Goal: Find specific page/section: Find specific page/section

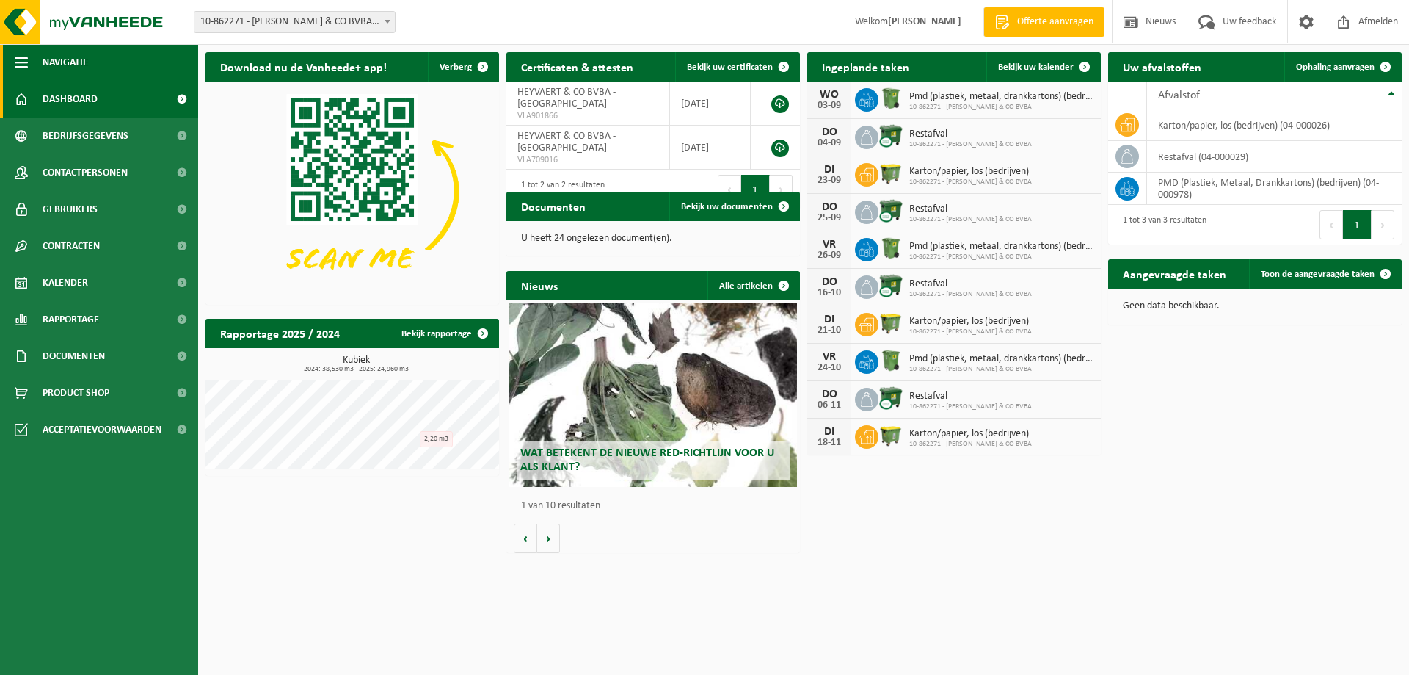
click at [15, 62] on span "button" at bounding box center [21, 62] width 13 height 37
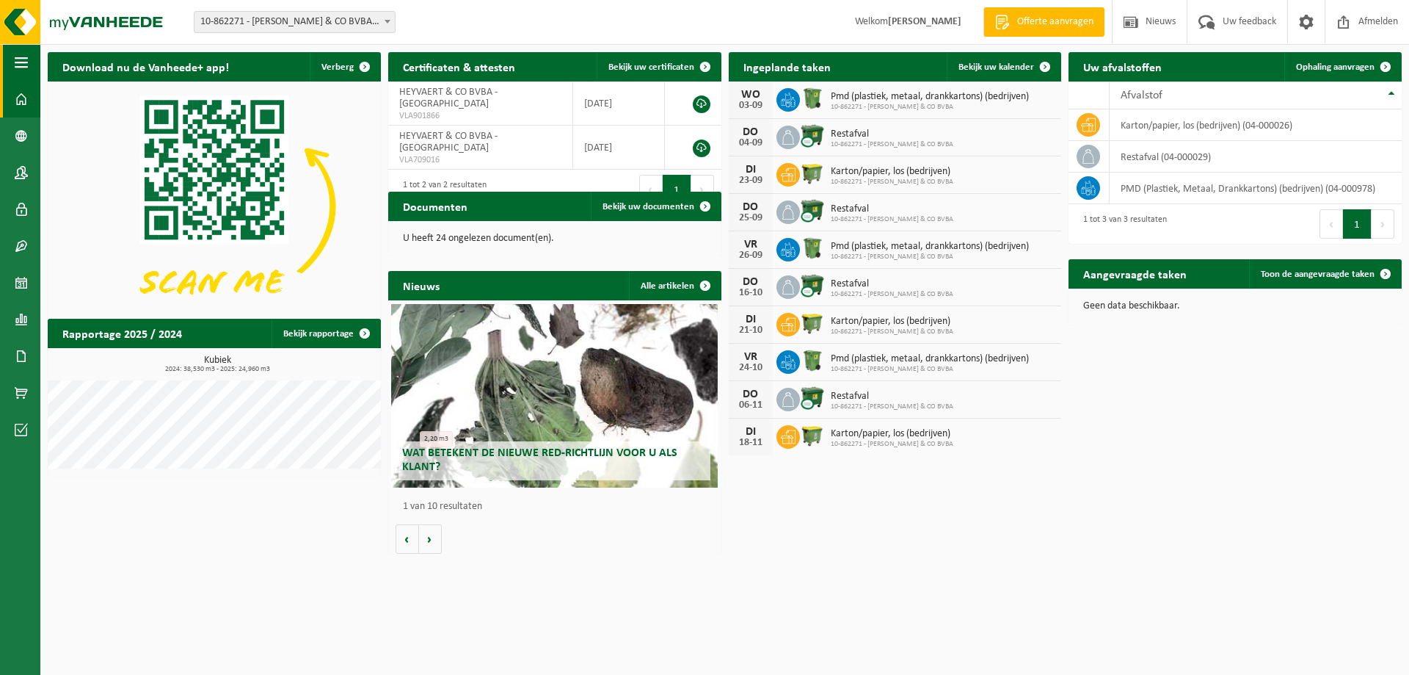
click at [15, 62] on span "button" at bounding box center [21, 62] width 13 height 37
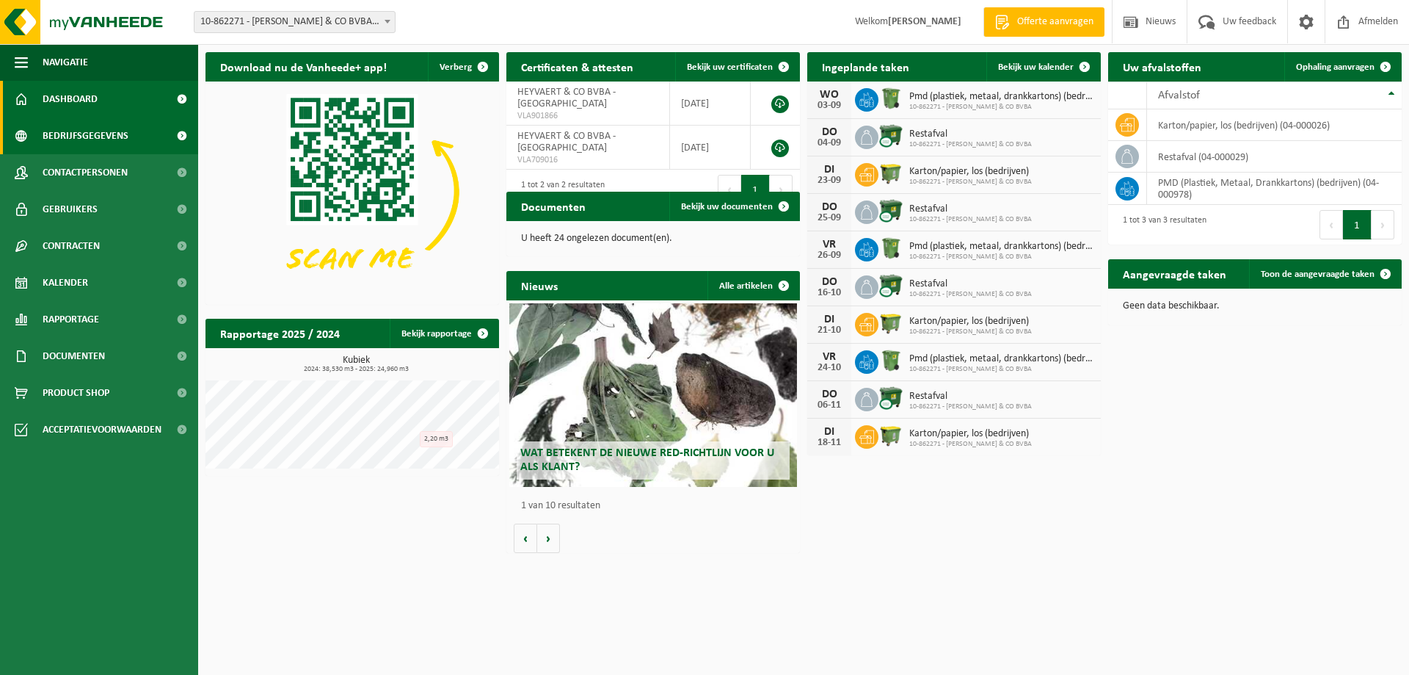
click at [88, 131] on span "Bedrijfsgegevens" at bounding box center [86, 135] width 86 height 37
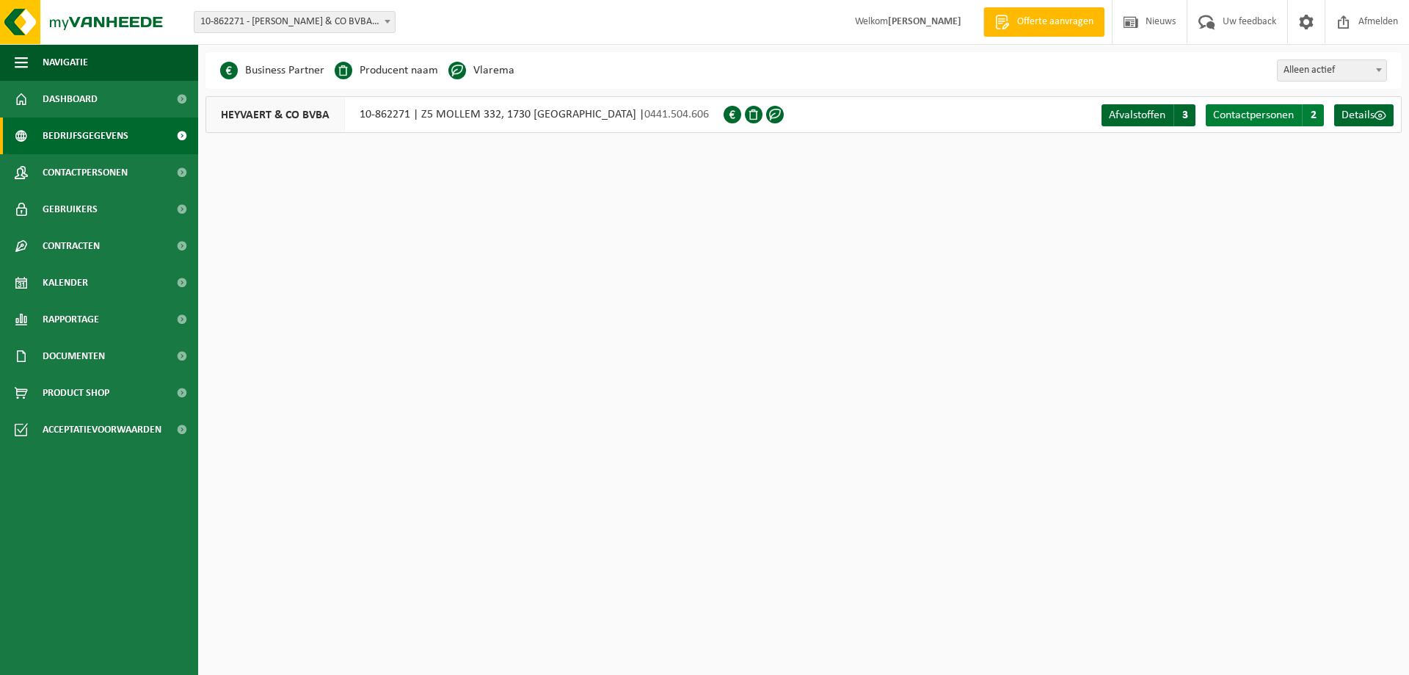
click at [1246, 115] on span "Contactpersonen" at bounding box center [1253, 115] width 81 height 12
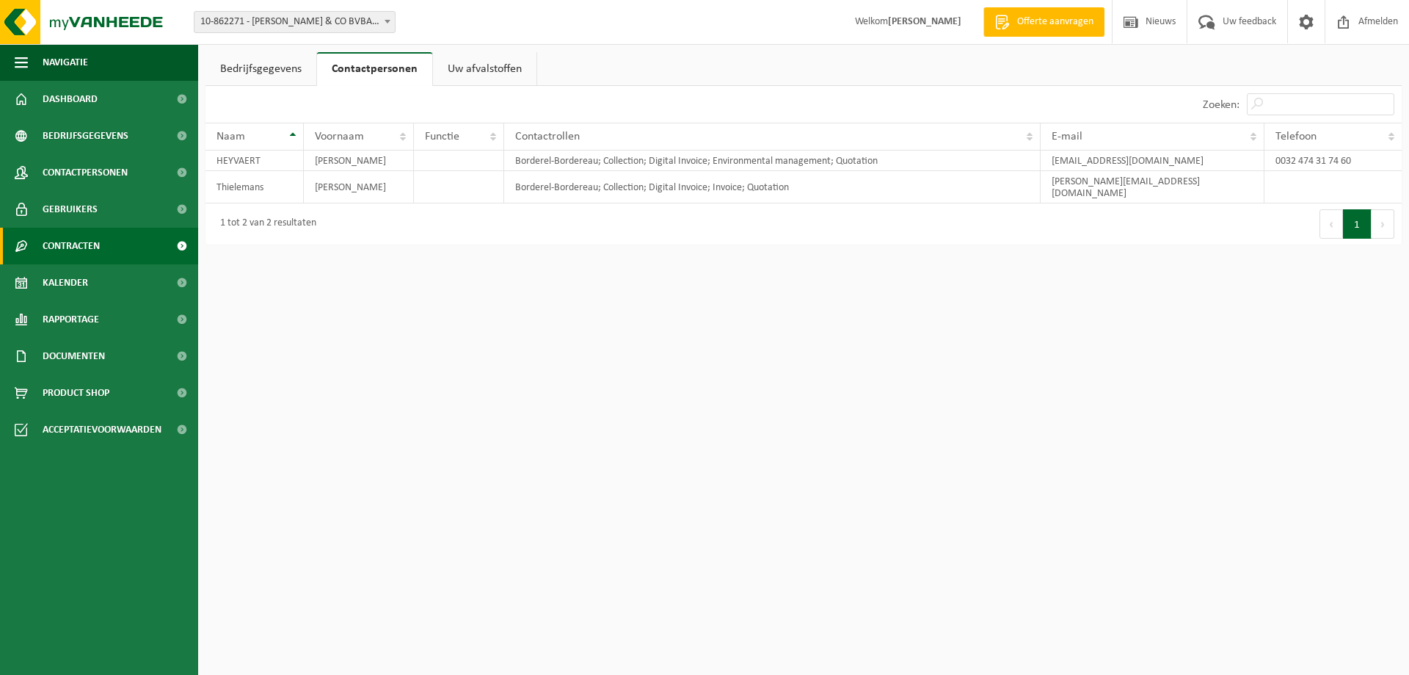
click at [70, 254] on span "Contracten" at bounding box center [71, 246] width 57 height 37
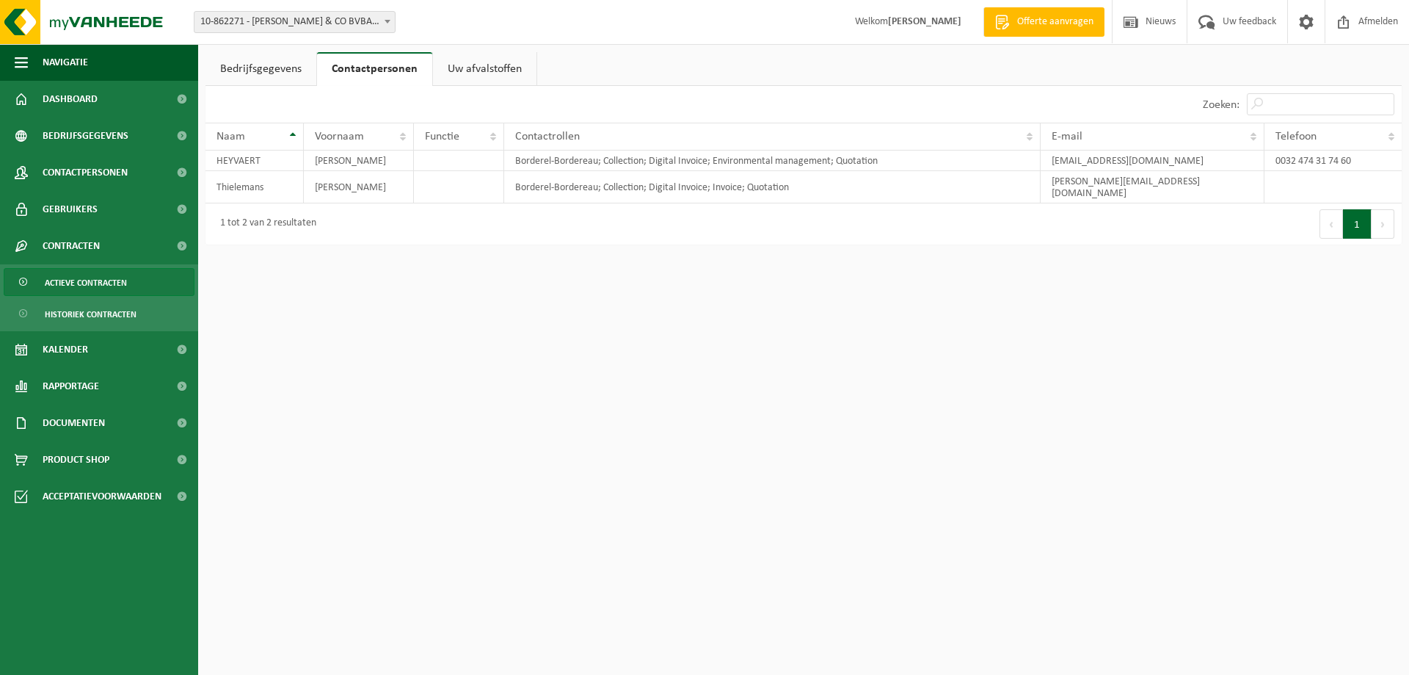
click at [76, 277] on span "Actieve contracten" at bounding box center [86, 283] width 82 height 28
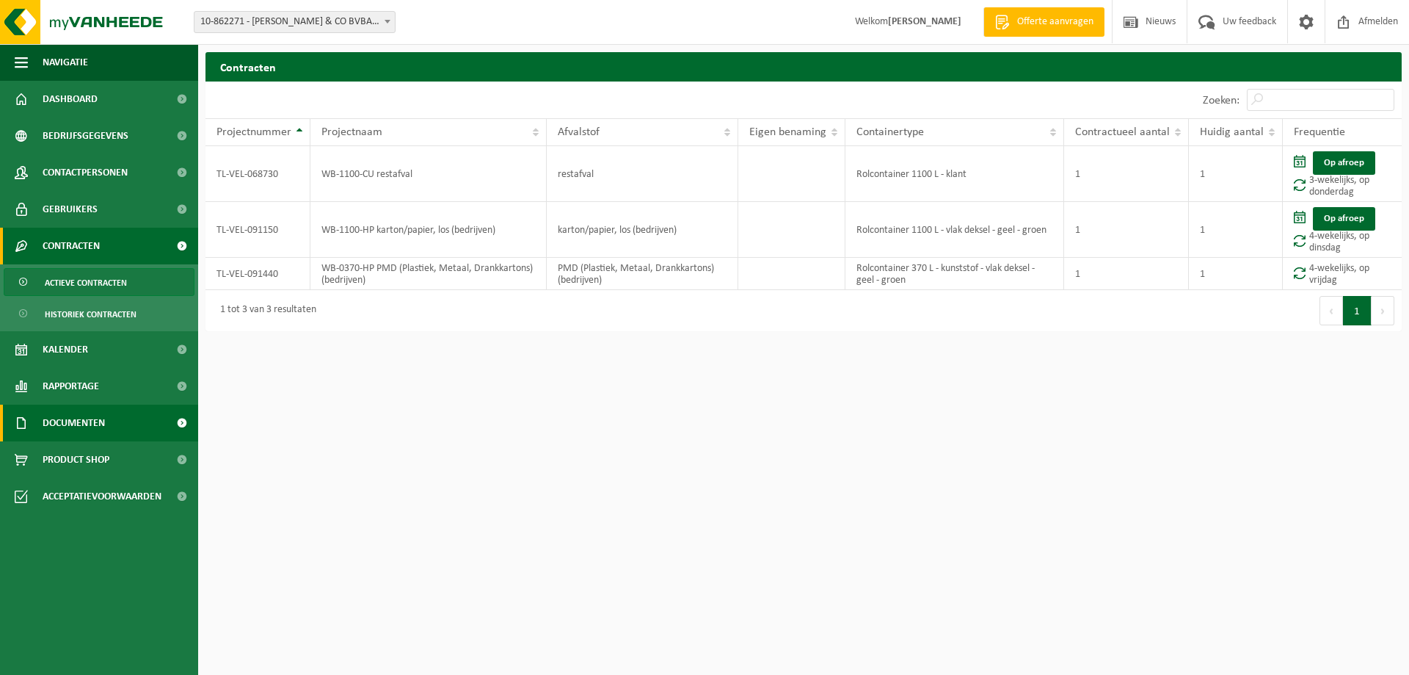
click at [62, 424] on span "Documenten" at bounding box center [74, 422] width 62 height 37
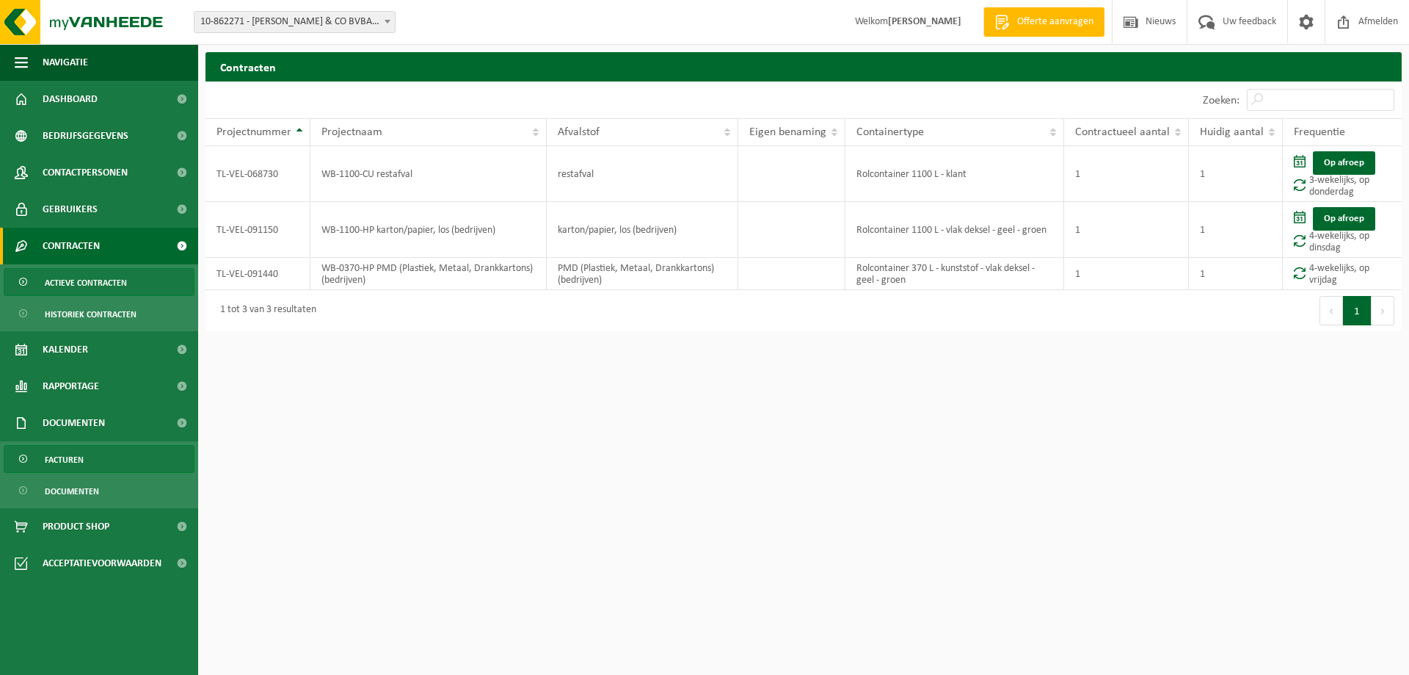
click at [58, 457] on span "Facturen" at bounding box center [64, 460] width 39 height 28
